Goal: Find specific page/section: Find specific page/section

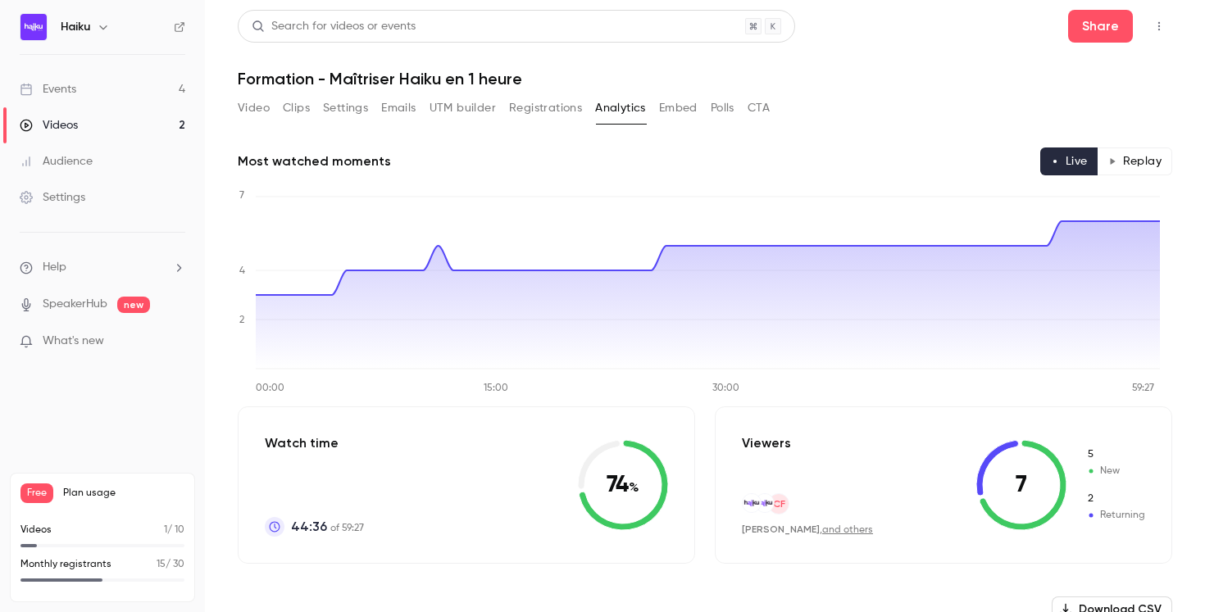
click at [78, 92] on link "Events 4" at bounding box center [102, 89] width 205 height 36
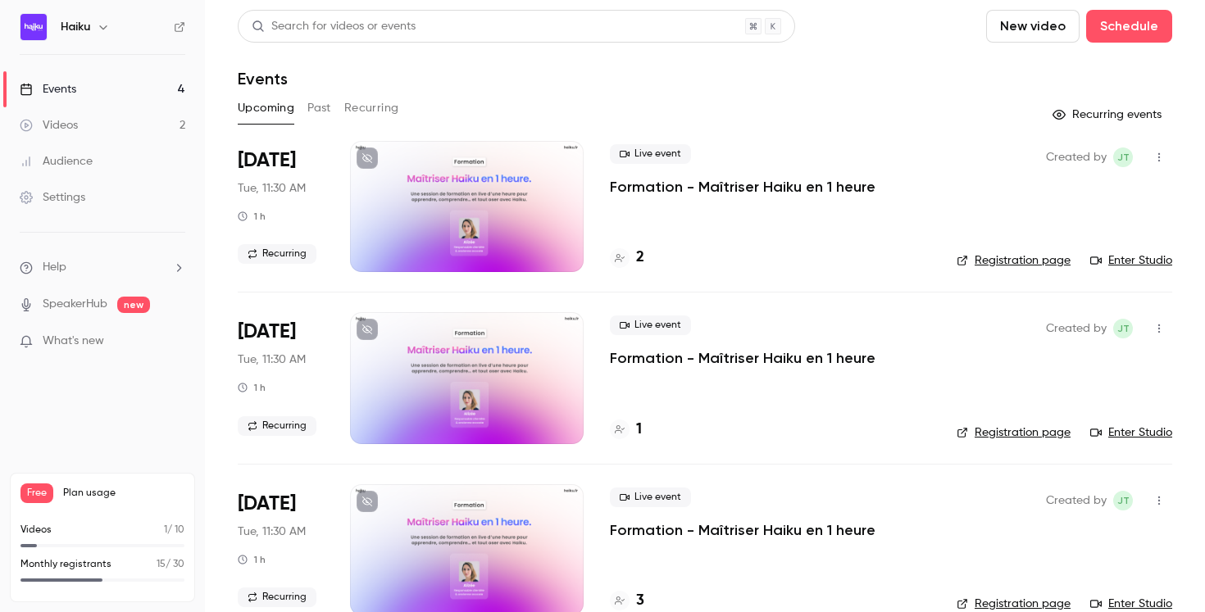
click at [642, 257] on h4 "2" at bounding box center [640, 258] width 8 height 22
